Goal: Communication & Community: Answer question/provide support

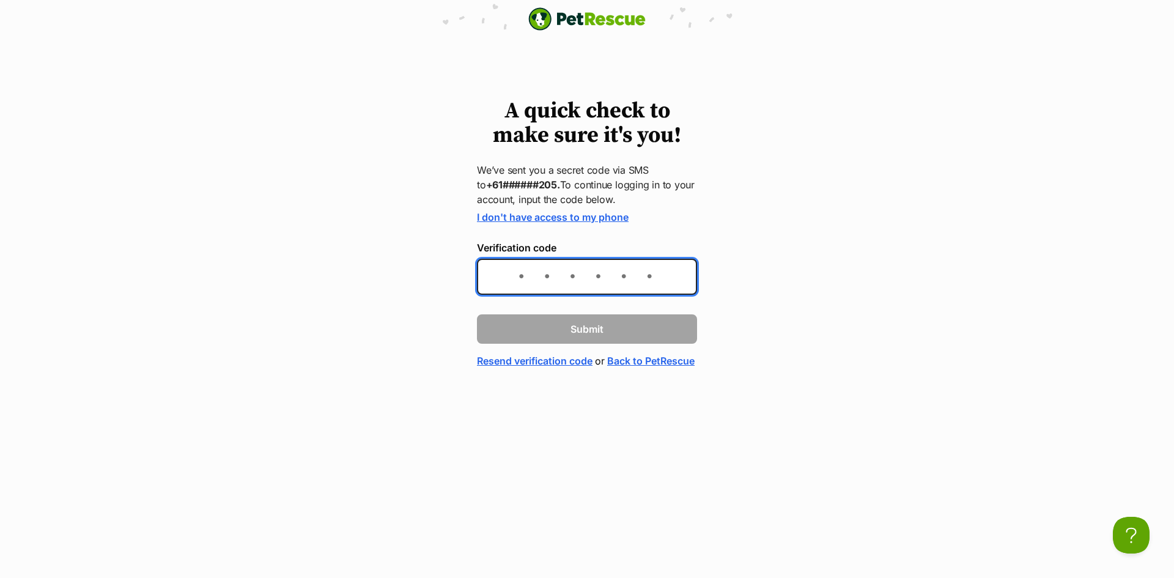
drag, startPoint x: 0, startPoint y: 0, endPoint x: 625, endPoint y: 279, distance: 684.6
click at [625, 279] on input "Verification code" at bounding box center [587, 277] width 220 height 36
type input "635620"
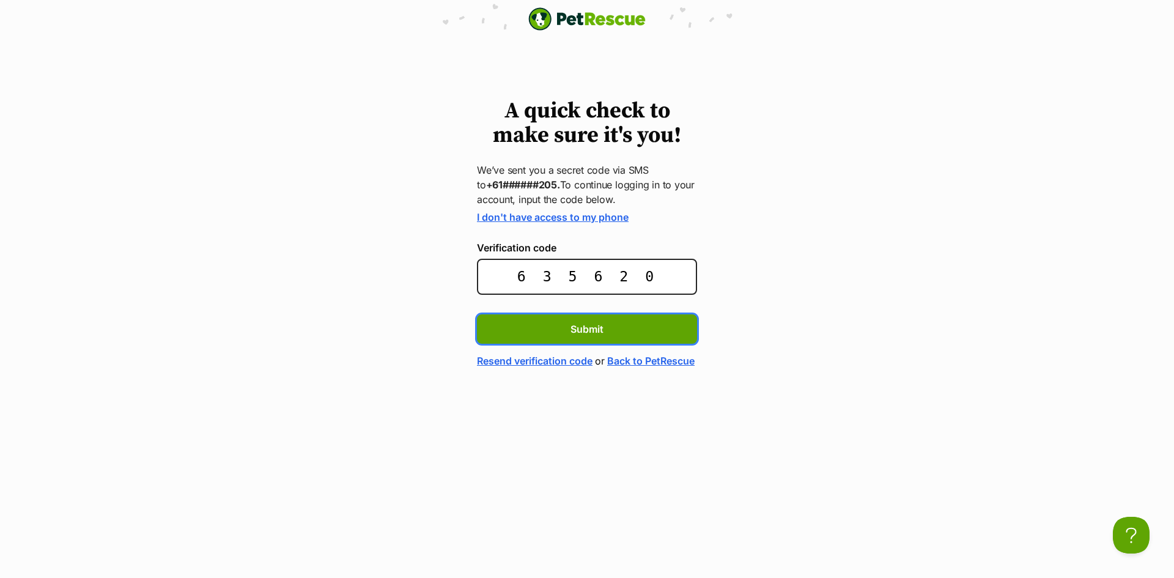
click at [477, 314] on button "Submit" at bounding box center [587, 328] width 220 height 29
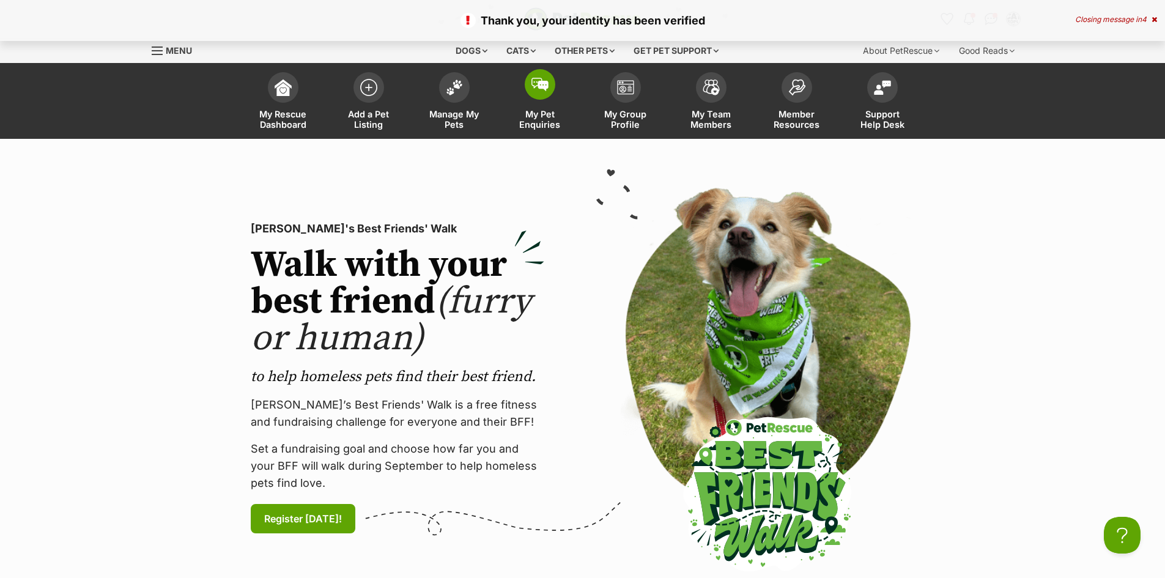
click at [538, 92] on span at bounding box center [540, 84] width 31 height 31
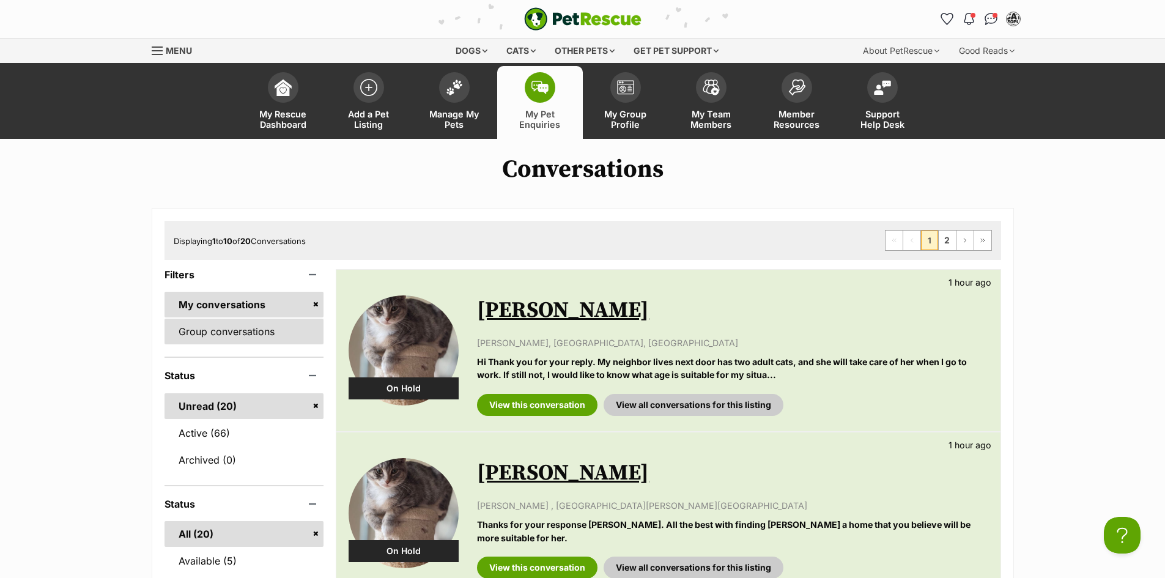
click at [251, 327] on link "Group conversations" at bounding box center [244, 332] width 160 height 26
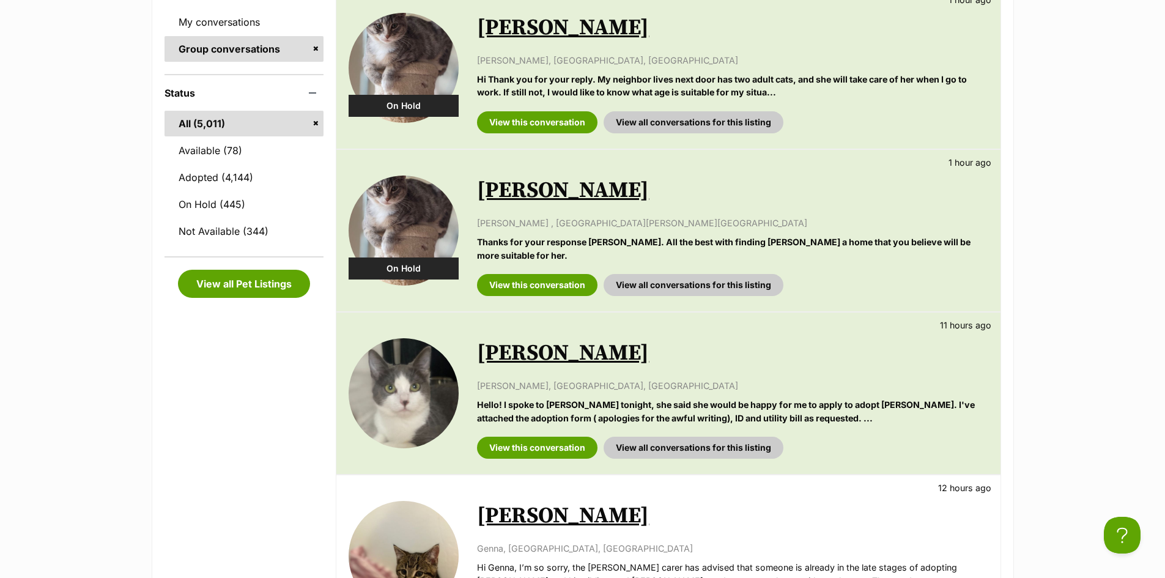
scroll to position [306, 0]
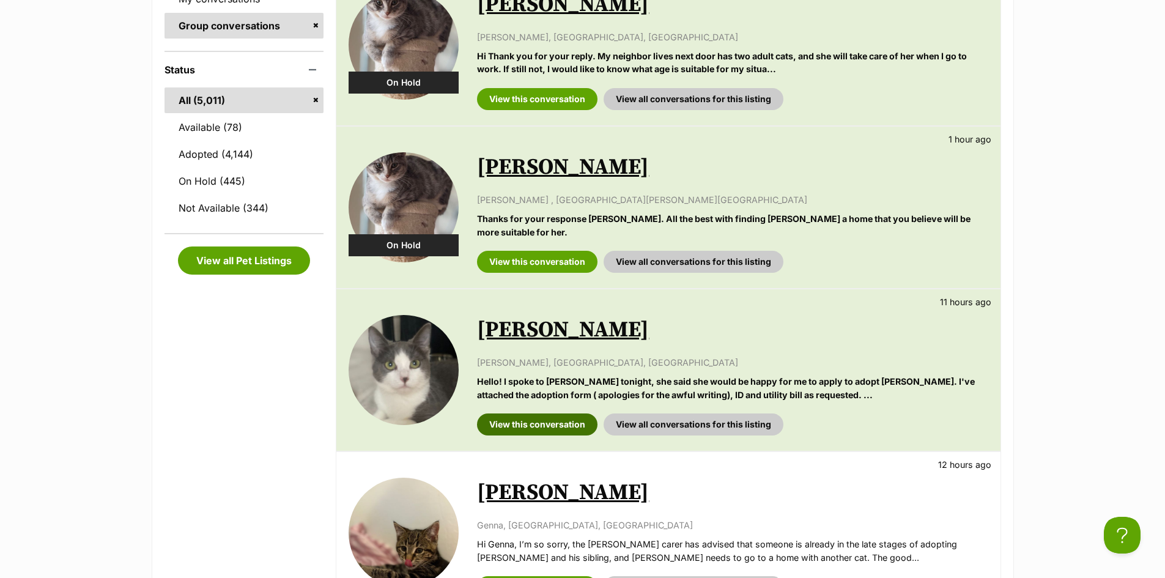
click at [529, 413] on link "View this conversation" at bounding box center [537, 424] width 120 height 22
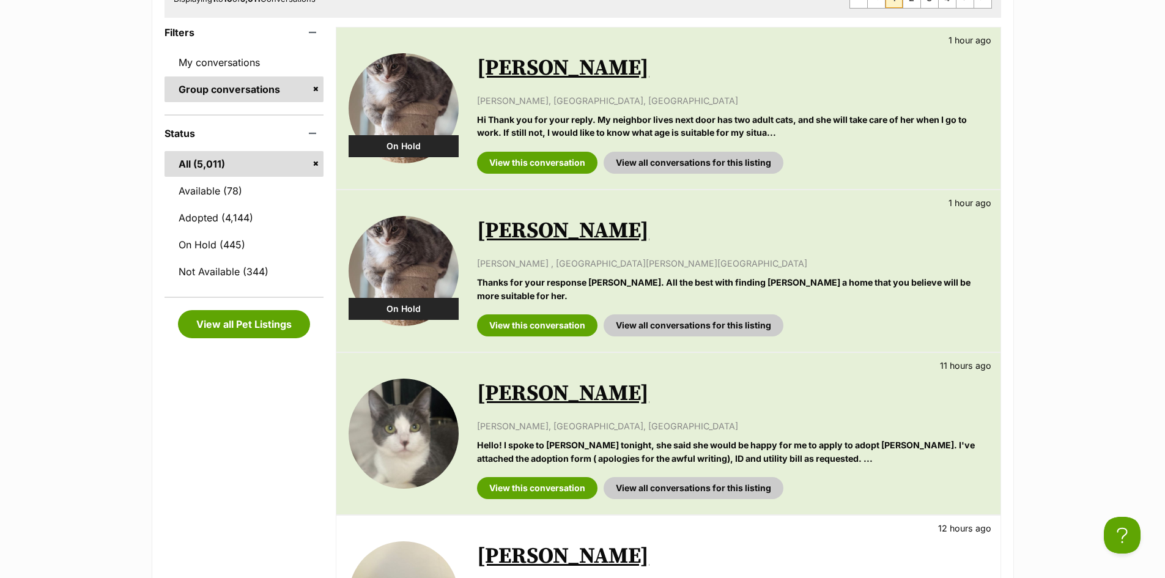
scroll to position [183, 0]
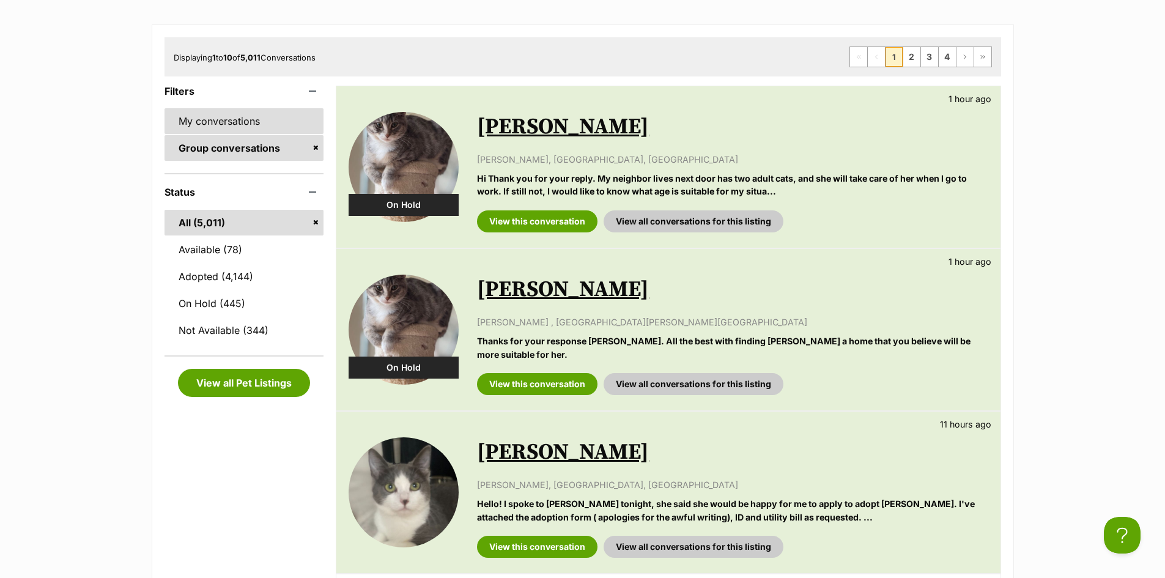
click at [221, 124] on link "My conversations" at bounding box center [244, 121] width 160 height 26
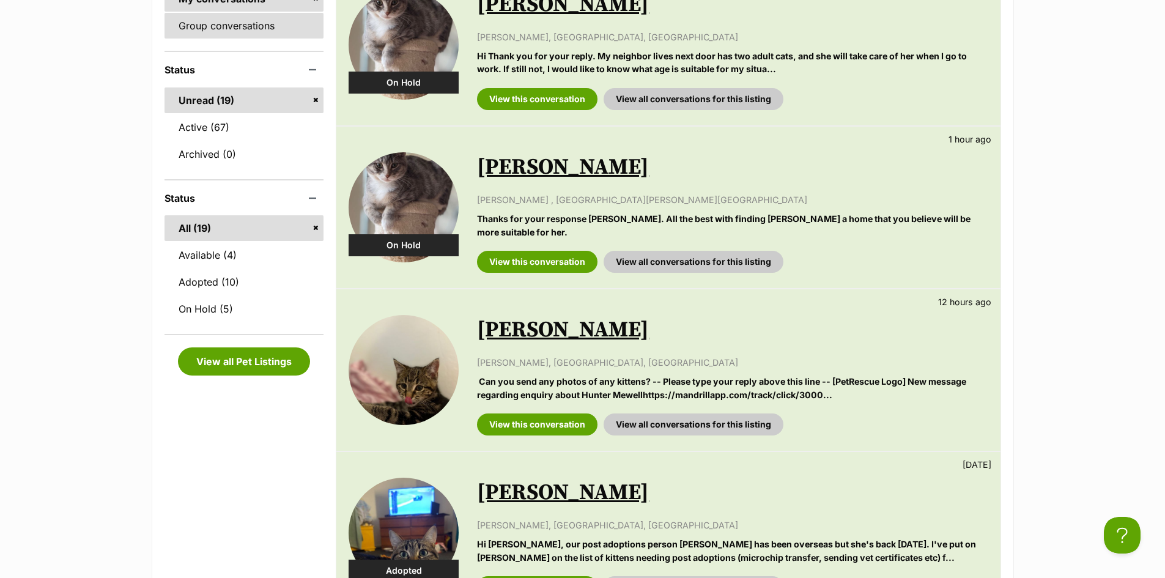
click at [246, 33] on link "Group conversations" at bounding box center [244, 26] width 160 height 26
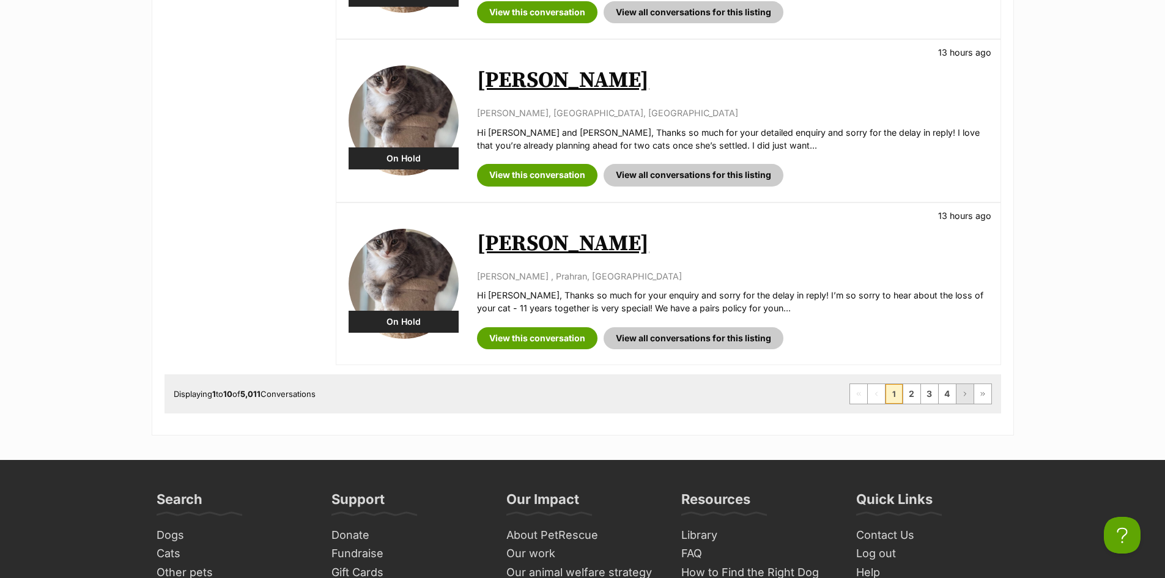
scroll to position [1590, 0]
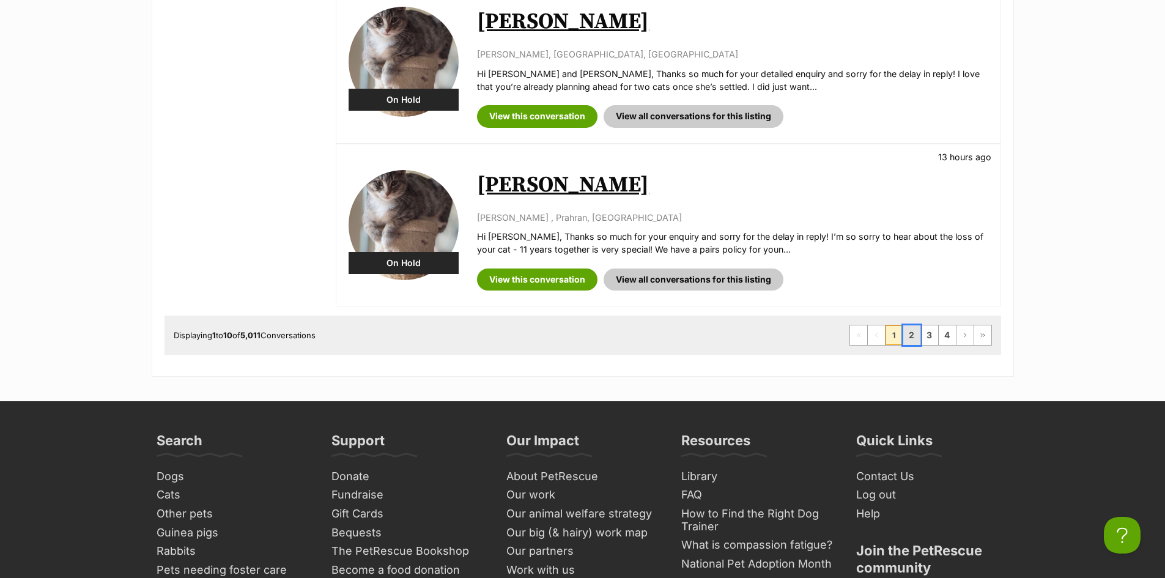
click at [915, 327] on link "2" at bounding box center [911, 335] width 17 height 20
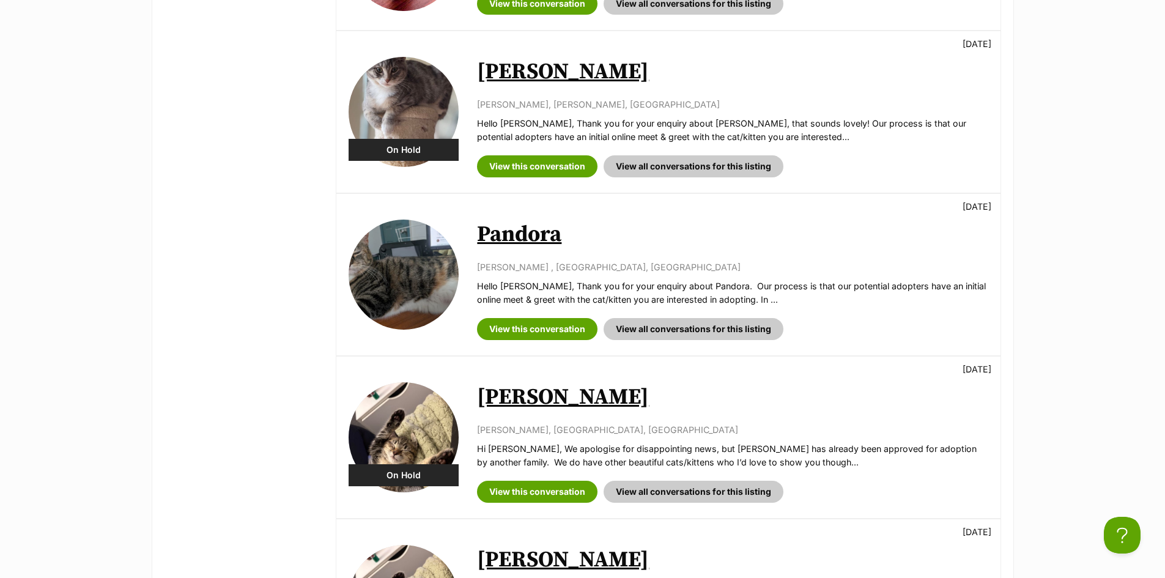
scroll to position [1039, 0]
drag, startPoint x: 506, startPoint y: 302, endPoint x: 230, endPoint y: 284, distance: 277.0
click at [230, 284] on div "Filters My conversations Group conversations Status All (5,011) Available (78) …" at bounding box center [244, 41] width 160 height 1623
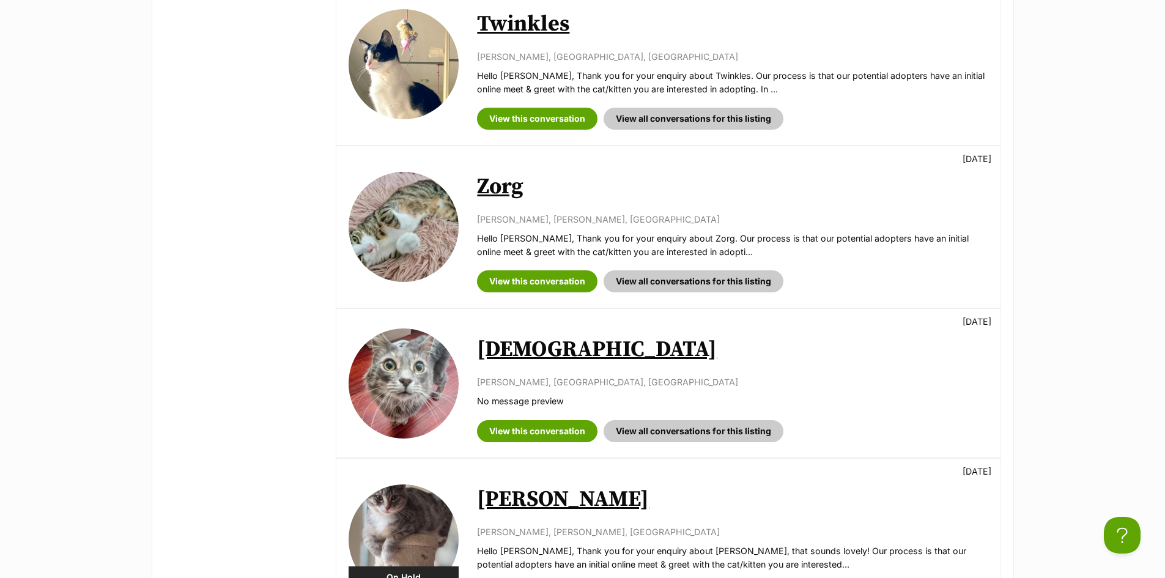
scroll to position [550, 0]
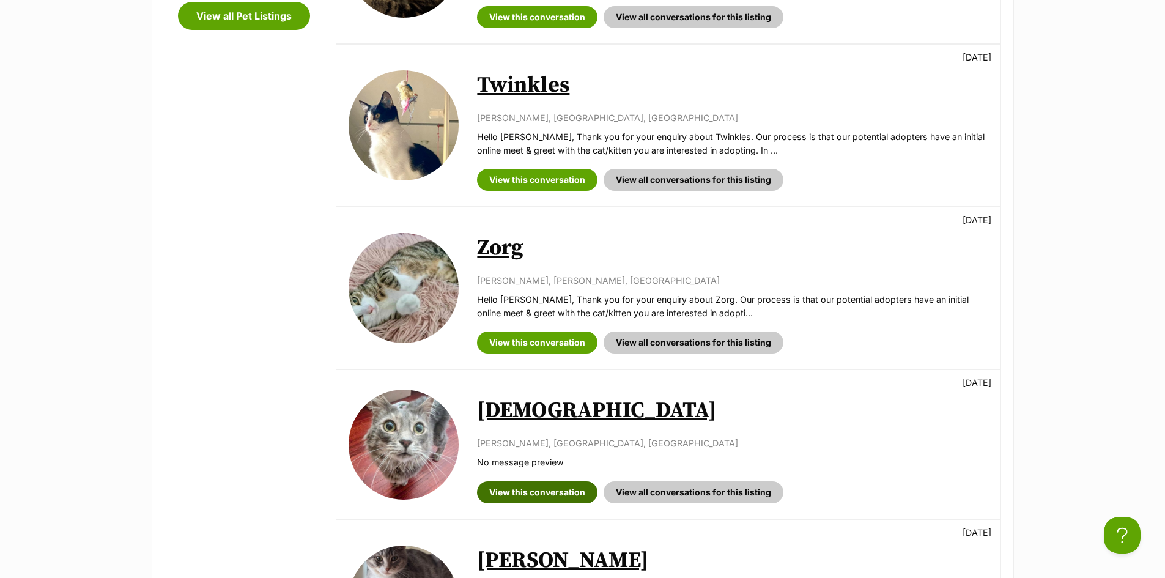
click at [566, 495] on link "View this conversation" at bounding box center [537, 492] width 120 height 22
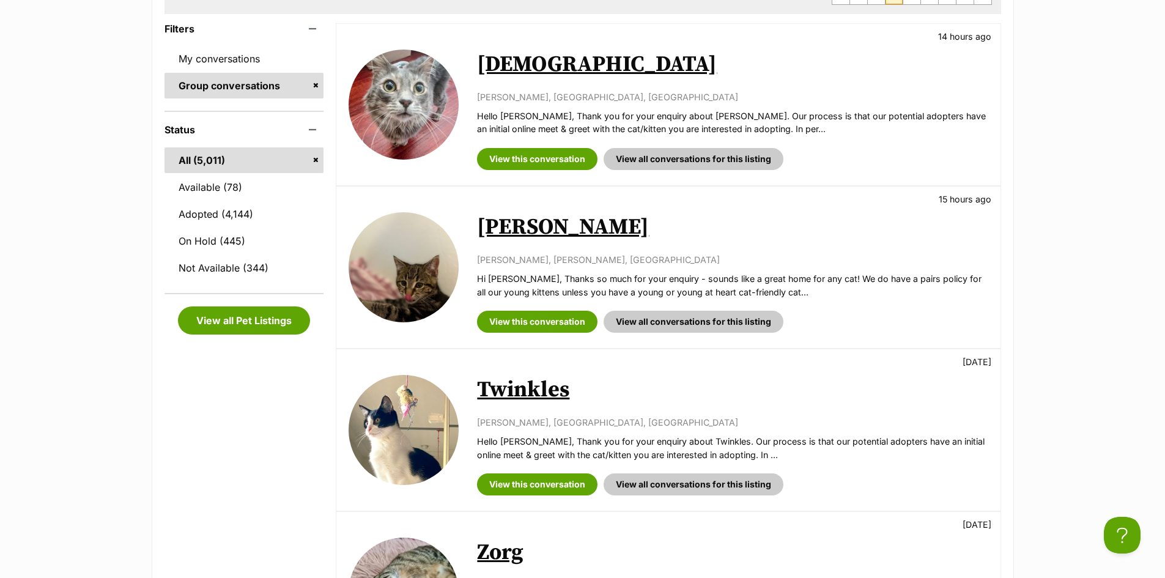
scroll to position [245, 0]
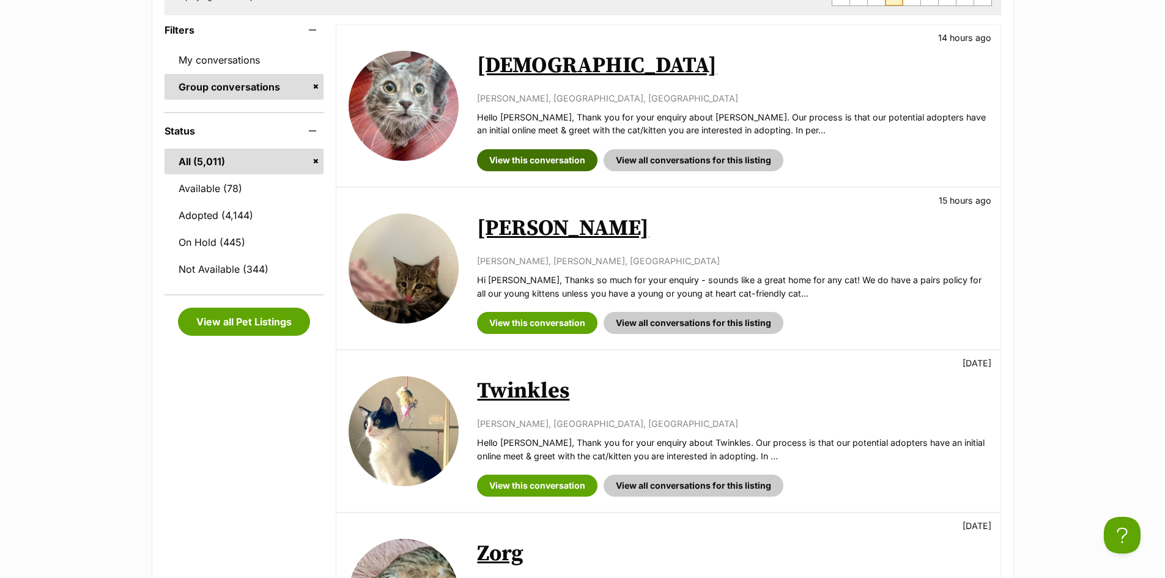
click at [503, 162] on link "View this conversation" at bounding box center [537, 160] width 120 height 22
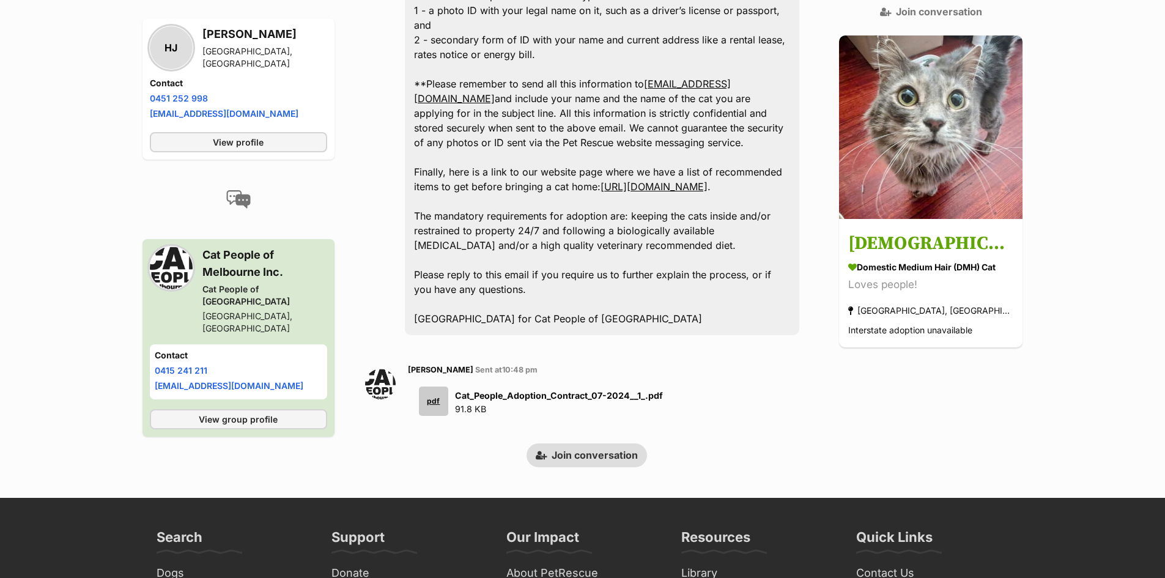
scroll to position [1362, 0]
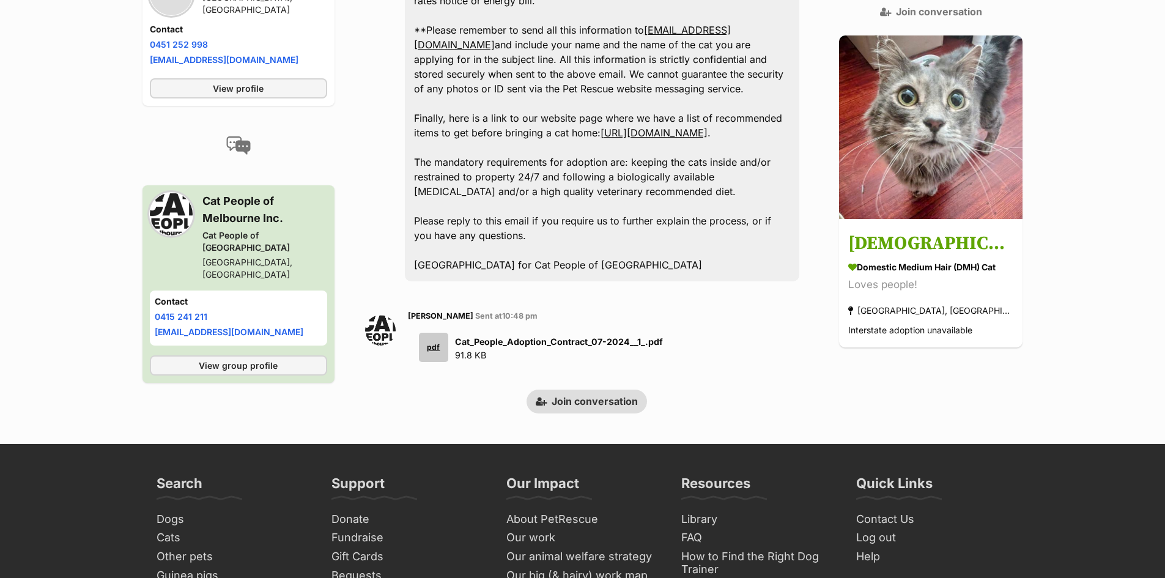
drag, startPoint x: 593, startPoint y: 355, endPoint x: 641, endPoint y: 68, distance: 290.1
click at [593, 390] on link "Join conversation" at bounding box center [586, 401] width 120 height 23
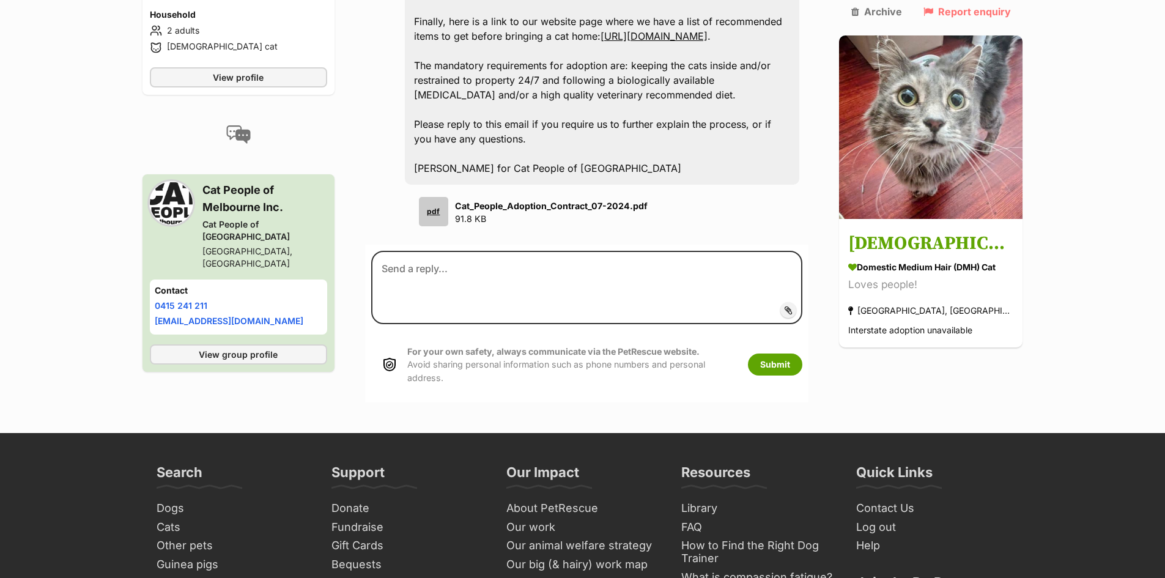
scroll to position [1483, 0]
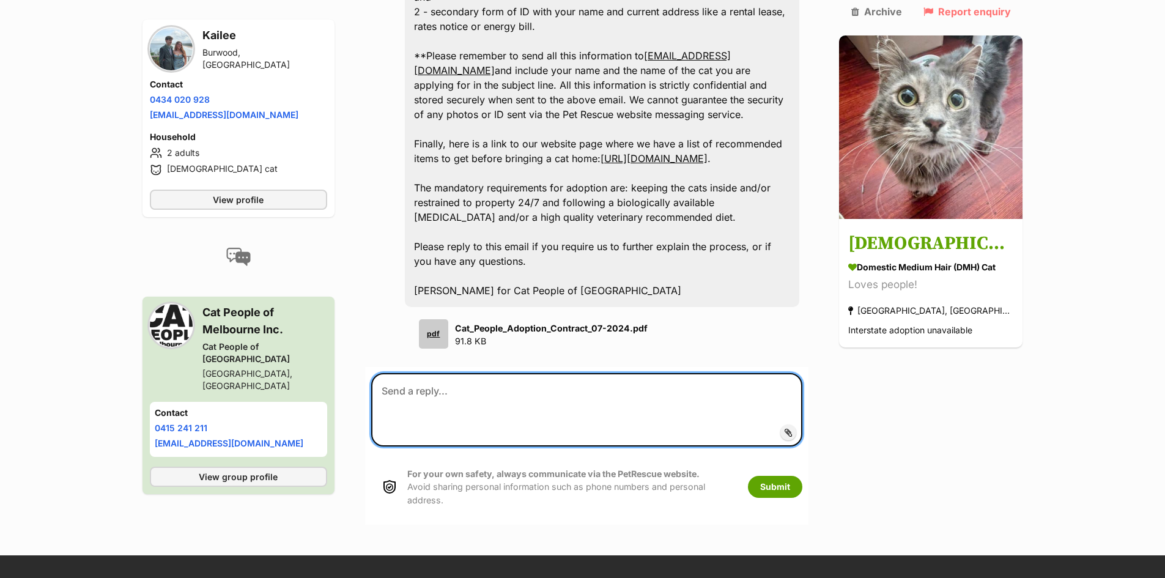
click at [558, 373] on textarea at bounding box center [587, 409] width 432 height 73
paste textarea "Hi [Name], Sorry to inform you — unfortunately Zeus is having some health probl…"
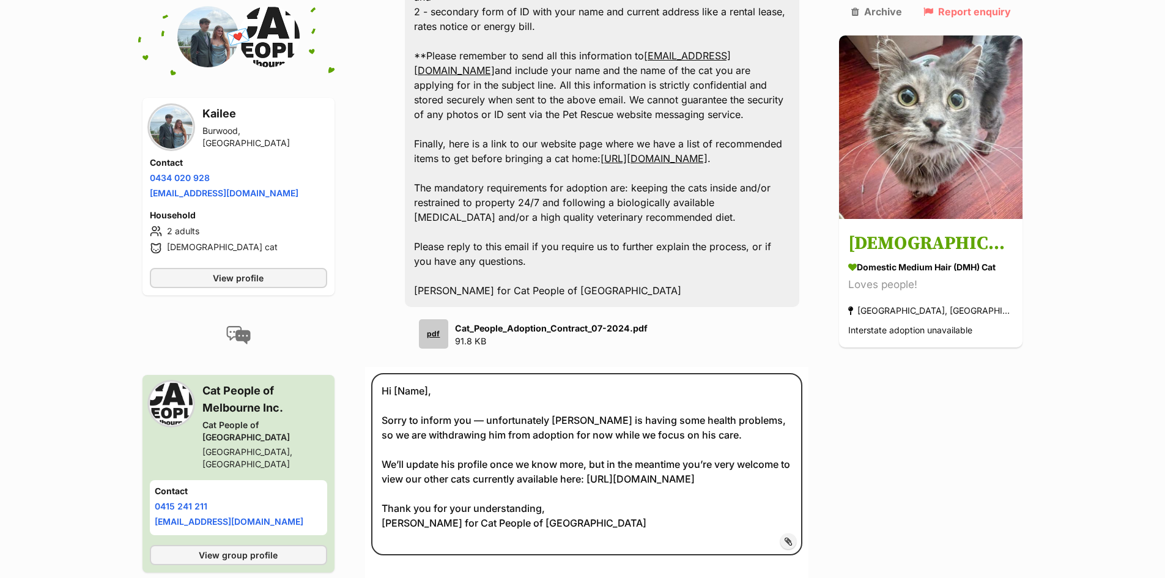
drag, startPoint x: 243, startPoint y: 85, endPoint x: 204, endPoint y: 85, distance: 39.1
click at [204, 105] on h3 "Kailee" at bounding box center [264, 113] width 125 height 17
copy h3 "Kailee"
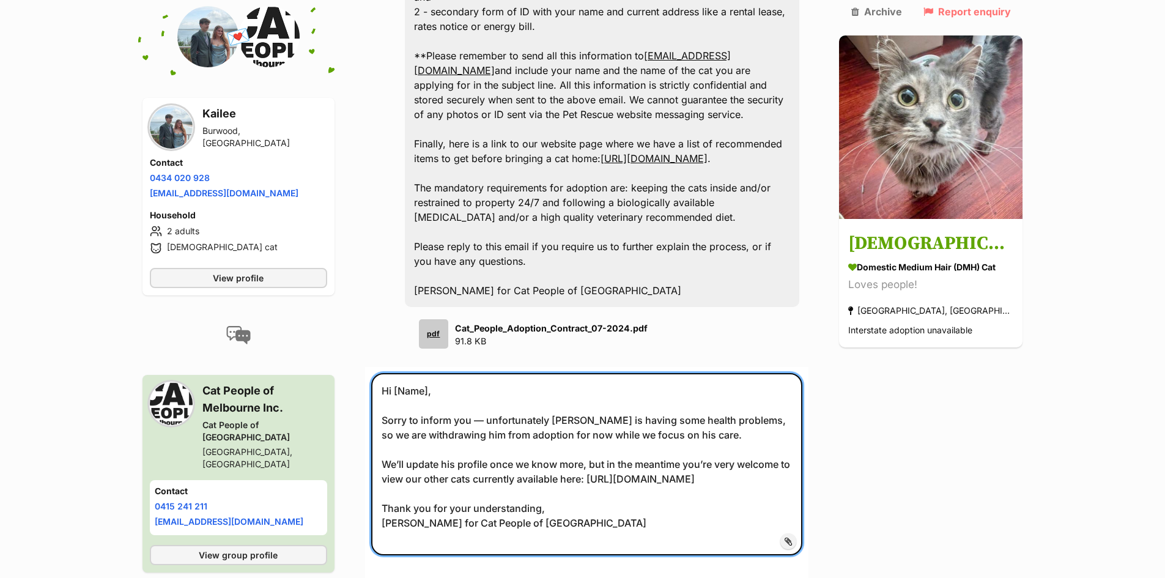
drag, startPoint x: 433, startPoint y: 314, endPoint x: 400, endPoint y: 314, distance: 33.0
click at [400, 373] on textarea "Hi [Name], Sorry to inform you — unfortunately Zeus is having some health probl…" at bounding box center [587, 464] width 432 height 182
paste textarea "Kailee"
type textarea "Hi [PERSON_NAME], Sorry to inform you — unfortunately [PERSON_NAME] is having s…"
click at [564, 452] on textarea "Hi [PERSON_NAME], Sorry to inform you — unfortunately [PERSON_NAME] is having s…" at bounding box center [587, 464] width 432 height 182
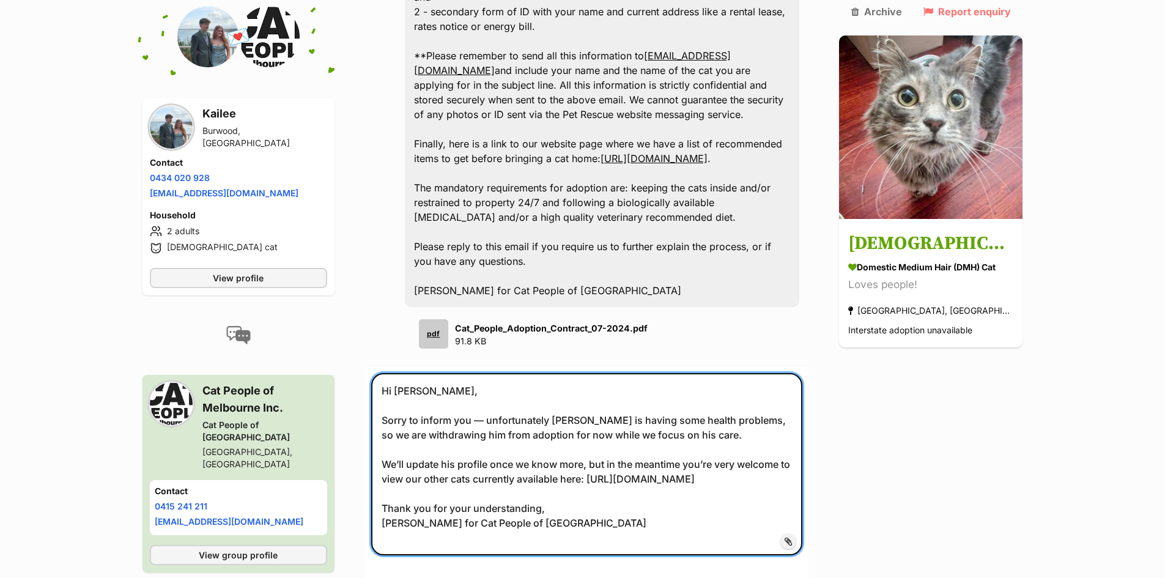
click at [588, 457] on textarea "Hi [PERSON_NAME], Sorry to inform you — unfortunately [PERSON_NAME] is having s…" at bounding box center [587, 464] width 432 height 182
drag, startPoint x: 577, startPoint y: 450, endPoint x: 329, endPoint y: 276, distance: 303.0
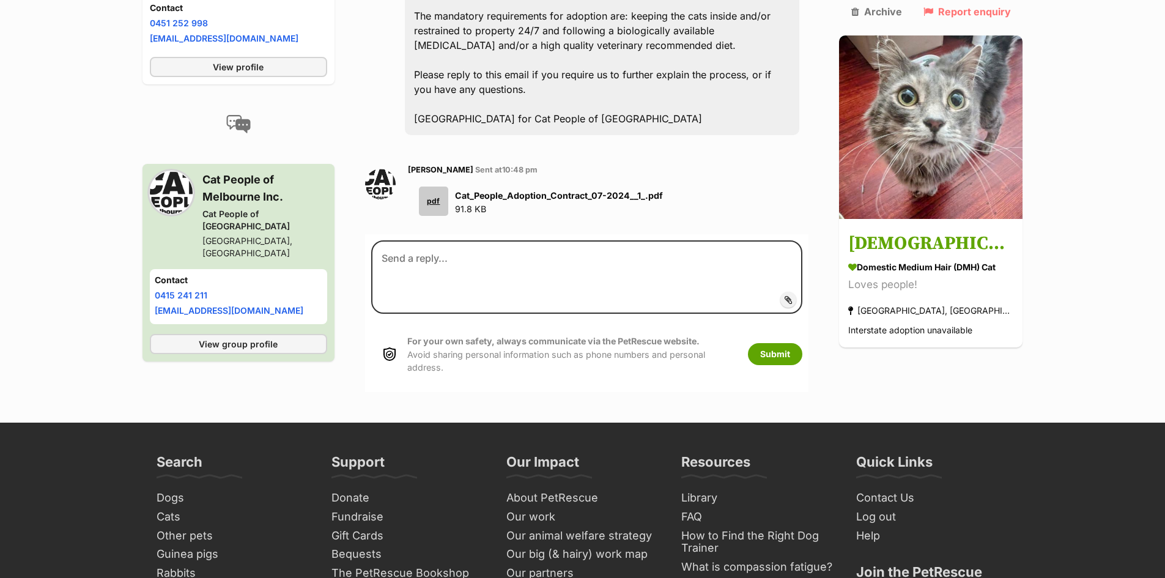
scroll to position [1651, 0]
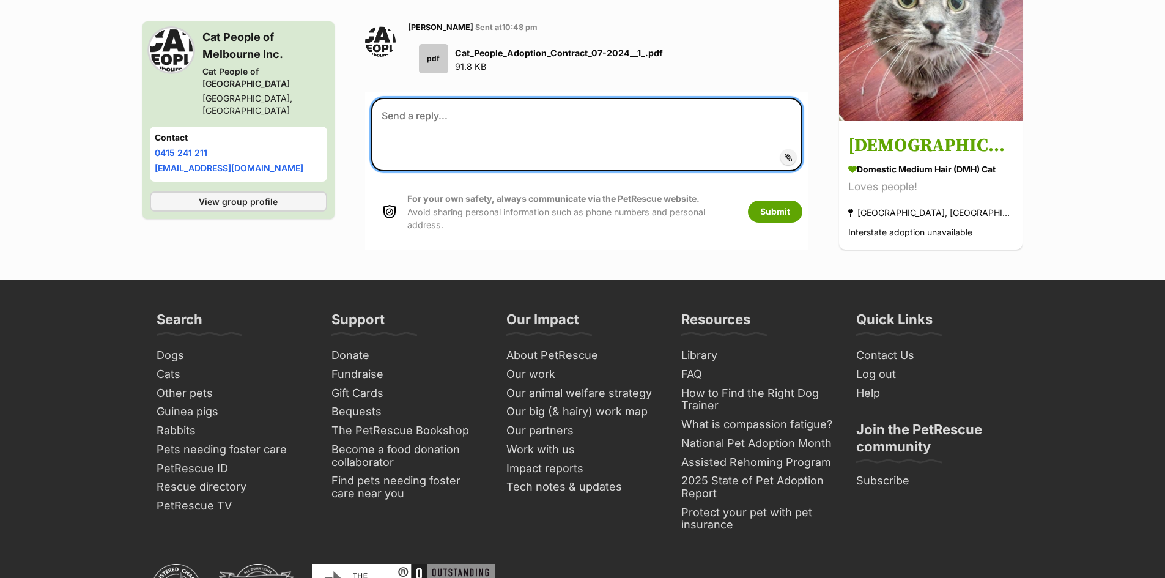
click at [500, 98] on textarea at bounding box center [587, 134] width 432 height 73
paste textarea "Hi [PERSON_NAME], Sorry to inform you — unfortunately [PERSON_NAME] is having s…"
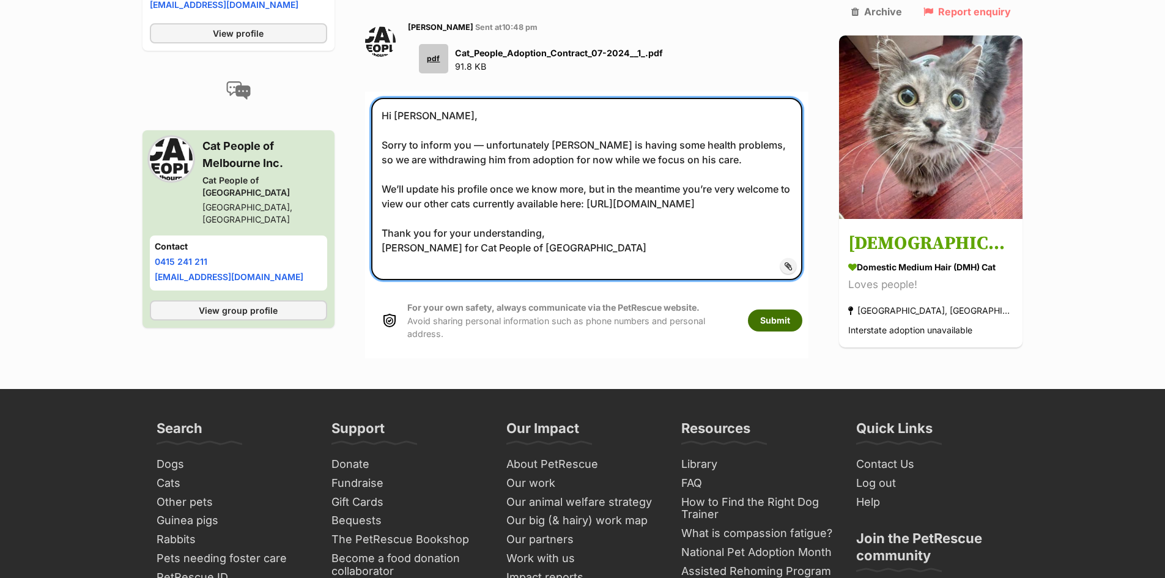
type textarea "Hi [PERSON_NAME], Sorry to inform you — unfortunately [PERSON_NAME] is having s…"
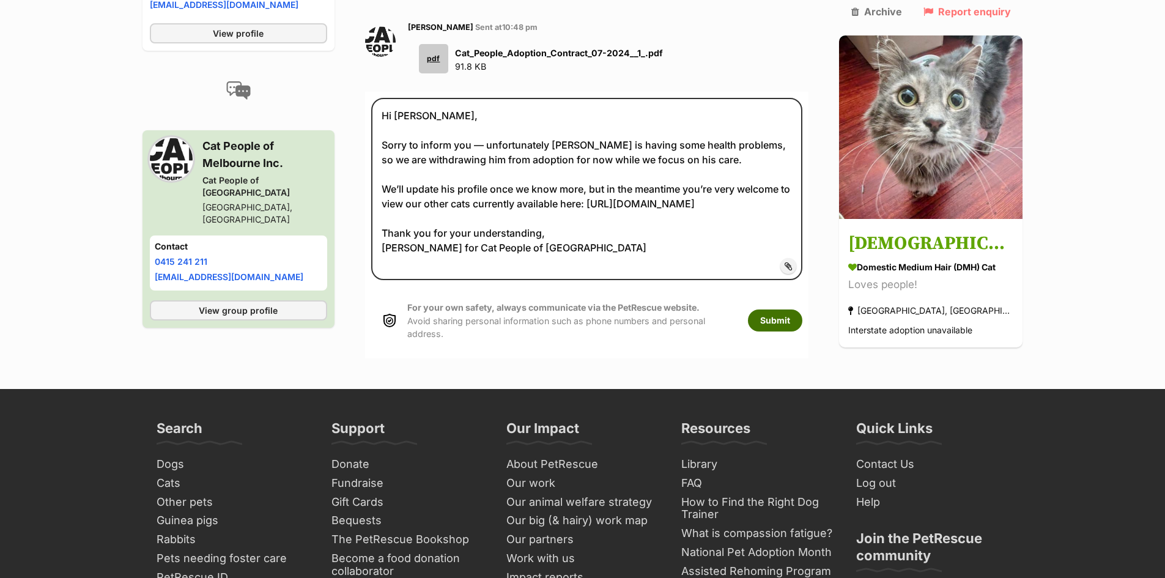
click at [780, 309] on button "Submit" at bounding box center [775, 320] width 54 height 22
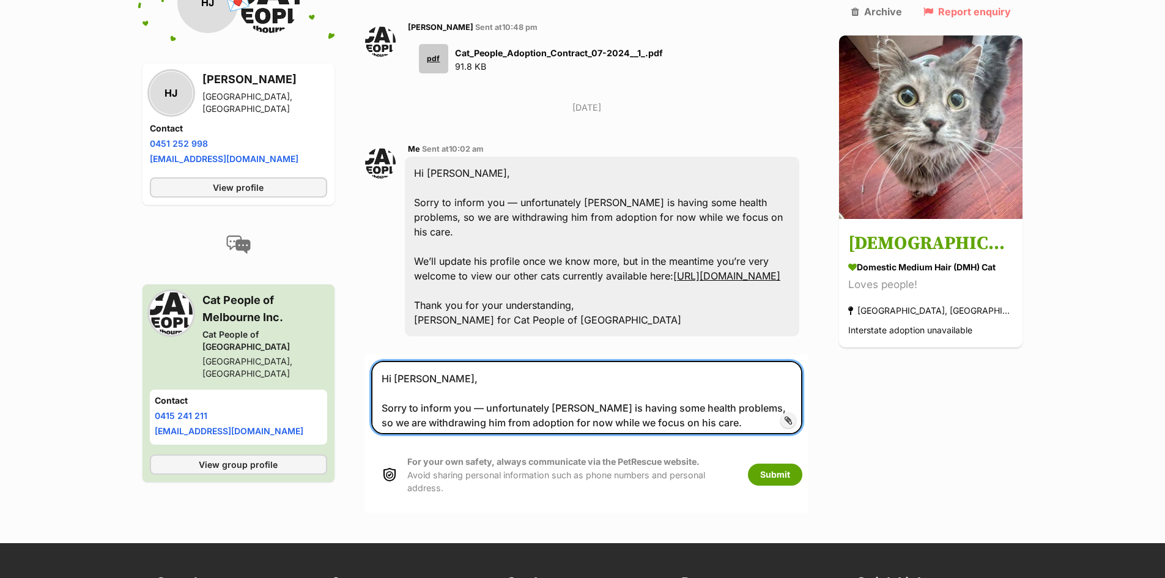
click at [605, 361] on textarea "Hi Kailee, Sorry to inform you — unfortunately Zeus is having some health probl…" at bounding box center [587, 397] width 432 height 73
